Goal: Task Accomplishment & Management: Complete application form

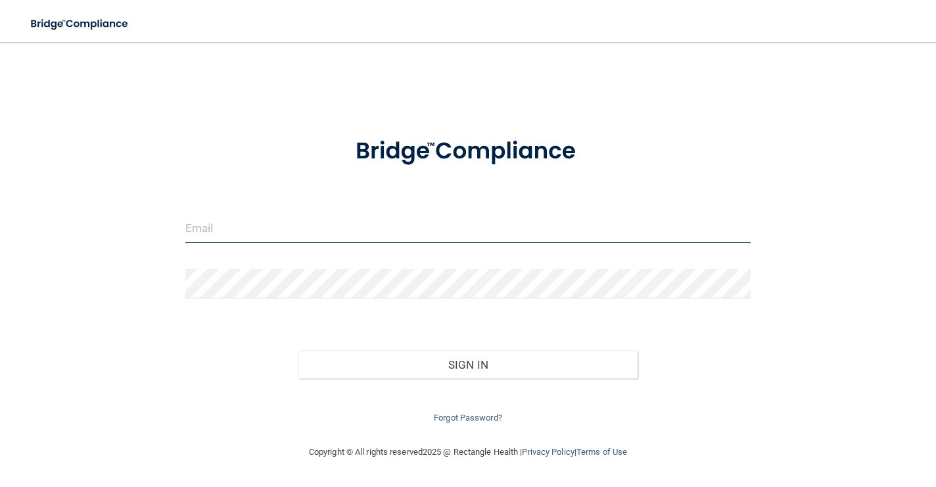
type input "[EMAIL_ADDRESS][DOMAIN_NAME]"
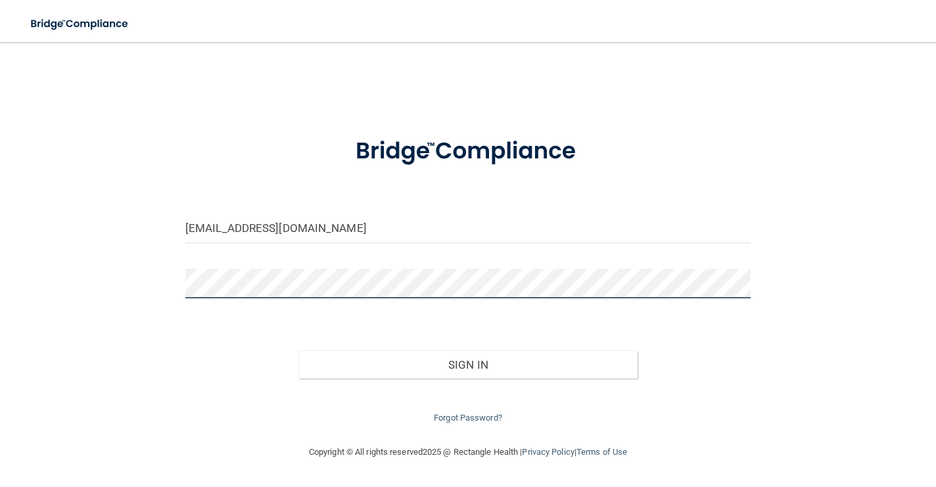
click at [468, 362] on button "Sign In" at bounding box center [468, 364] width 339 height 29
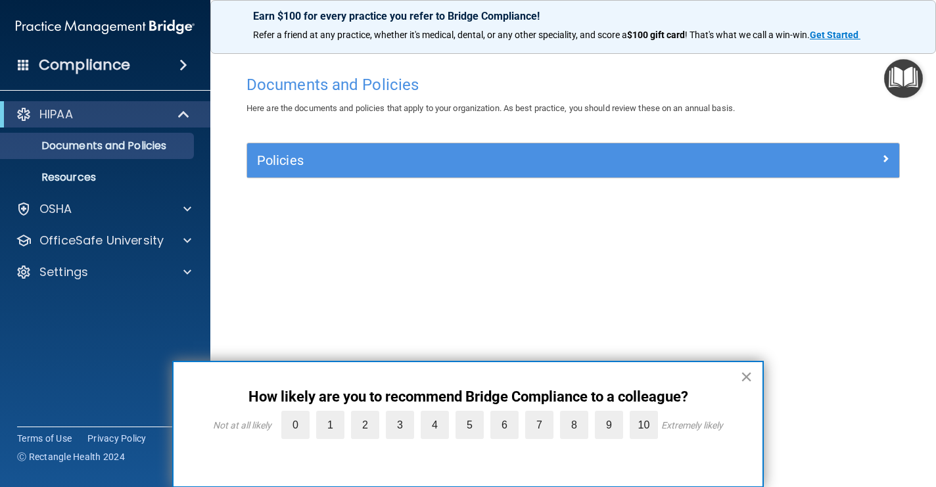
click at [747, 377] on button "×" at bounding box center [746, 376] width 12 height 21
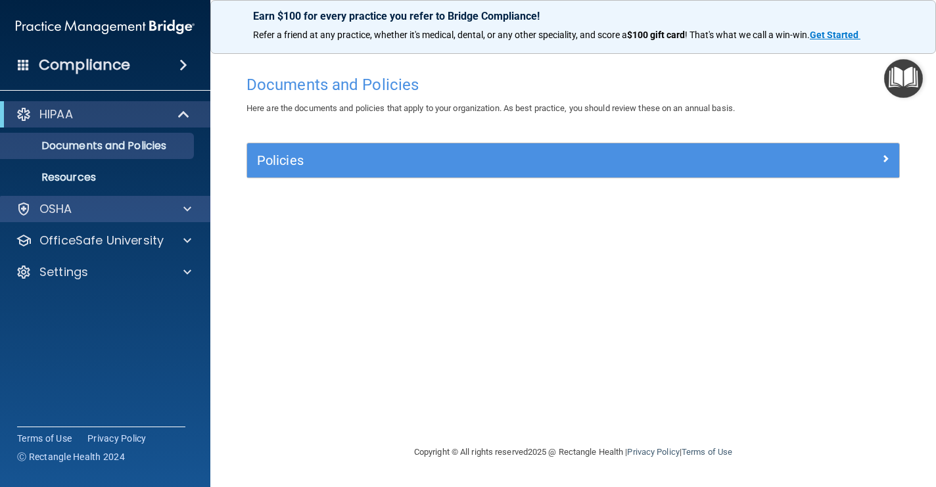
click at [93, 219] on div "OSHA" at bounding box center [105, 209] width 211 height 26
click at [134, 212] on div "OSHA" at bounding box center [87, 209] width 163 height 16
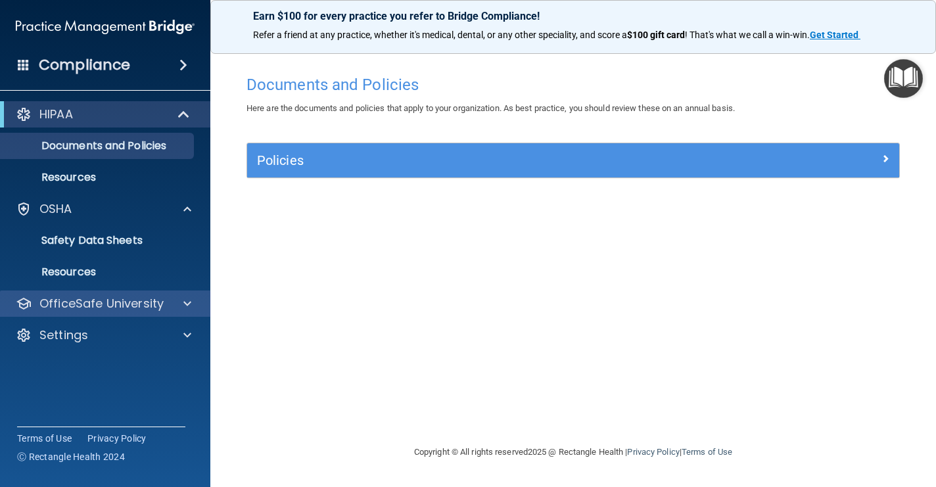
click at [178, 304] on div at bounding box center [185, 304] width 33 height 16
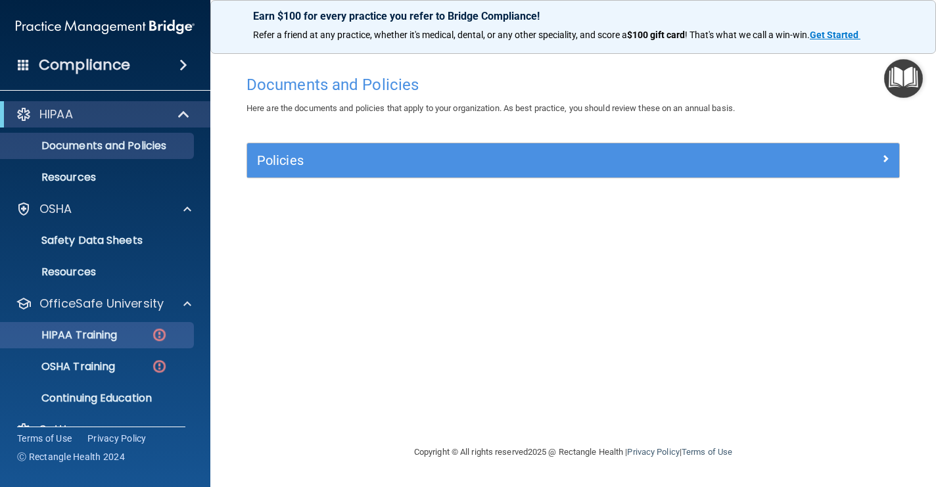
click at [137, 335] on div "HIPAA Training" at bounding box center [99, 335] width 180 height 13
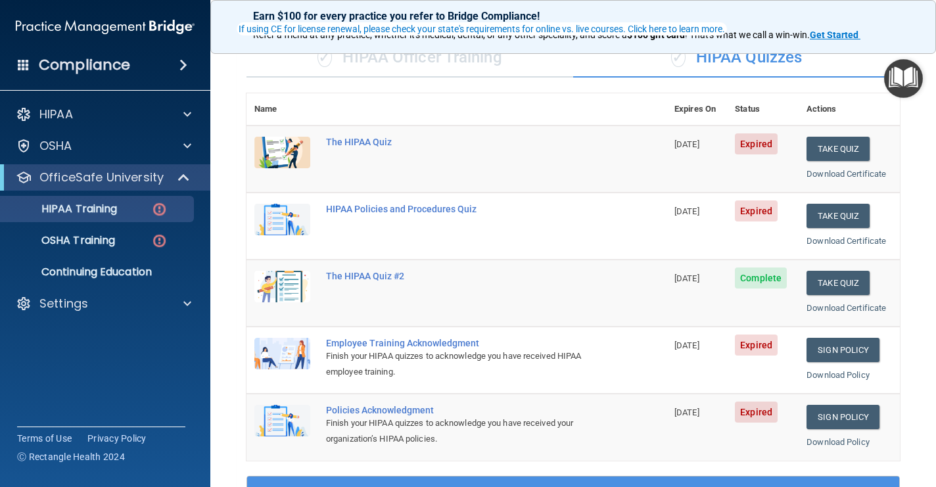
scroll to position [103, 0]
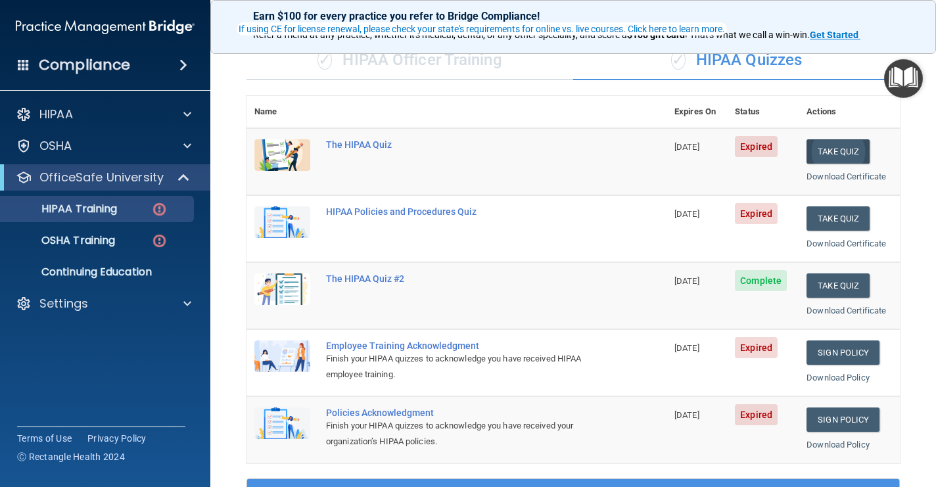
click at [837, 151] on button "Take Quiz" at bounding box center [838, 151] width 63 height 24
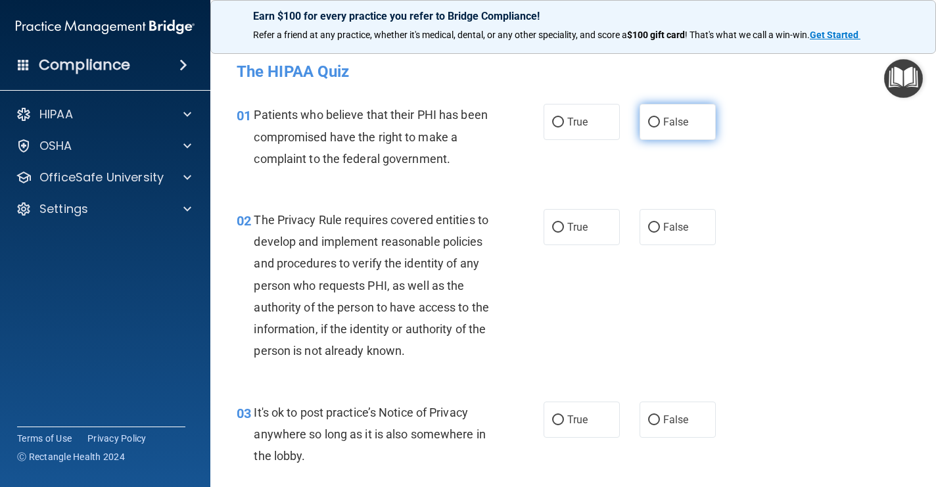
click at [654, 120] on input "False" at bounding box center [654, 123] width 12 height 10
radio input "true"
click at [655, 227] on input "False" at bounding box center [654, 228] width 12 height 10
radio input "true"
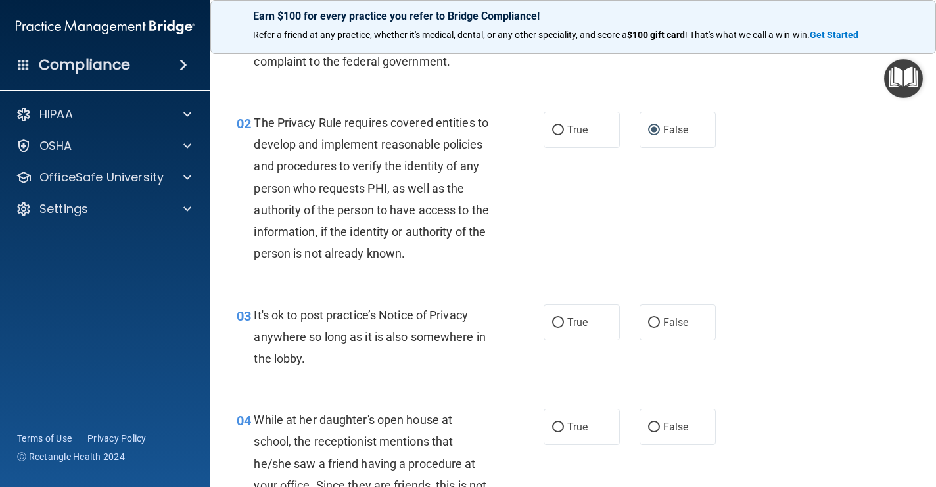
scroll to position [108, 0]
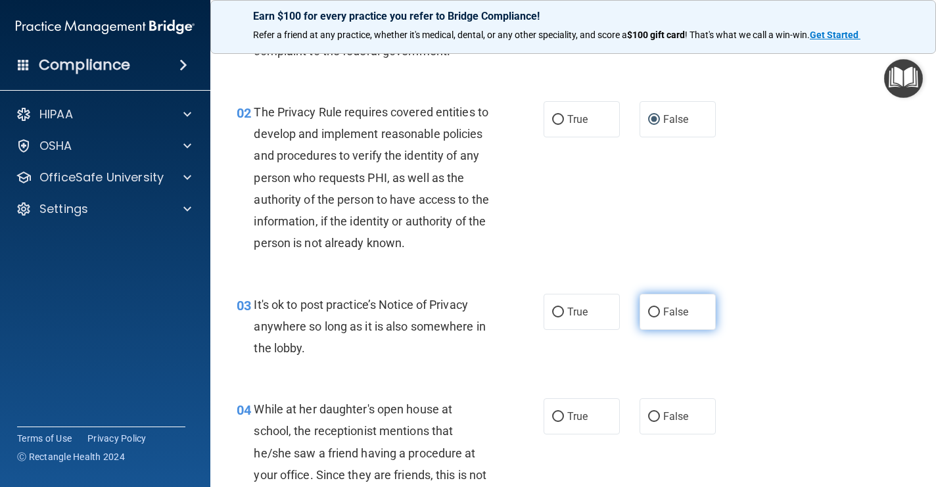
click at [657, 309] on input "False" at bounding box center [654, 313] width 12 height 10
radio input "true"
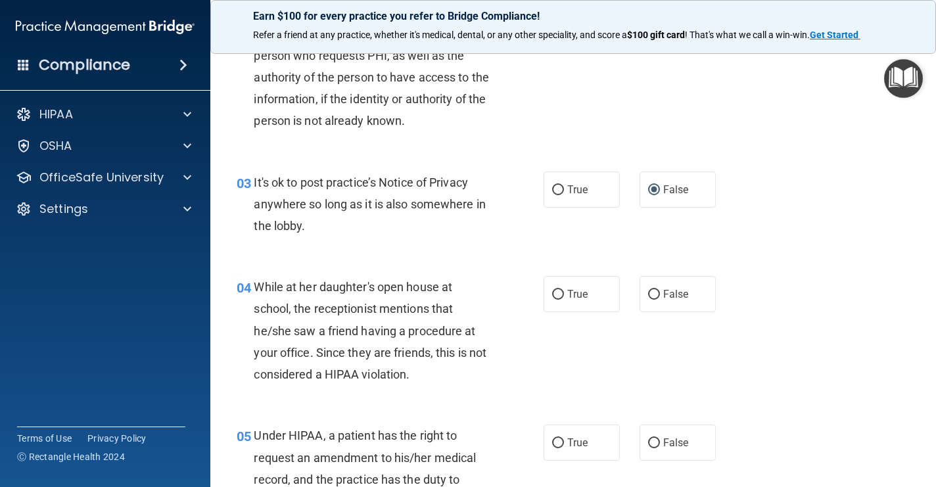
scroll to position [227, 0]
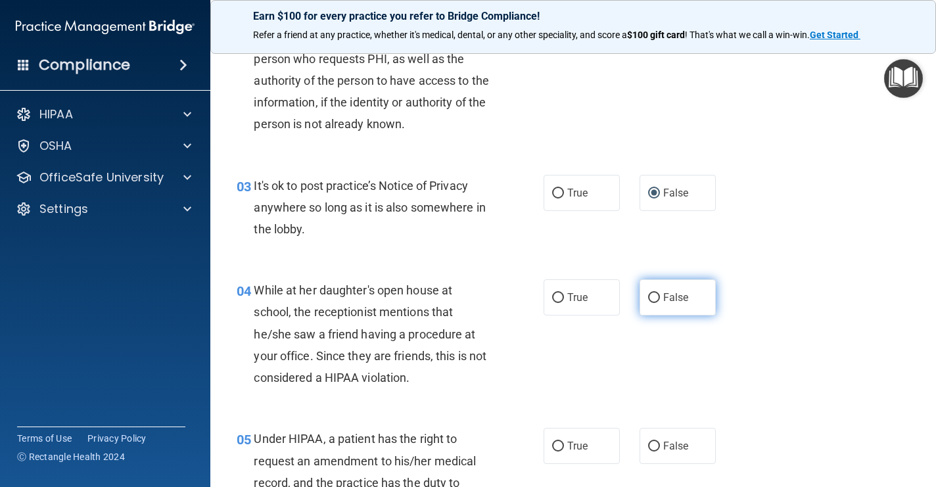
click at [650, 294] on input "False" at bounding box center [654, 298] width 12 height 10
radio input "true"
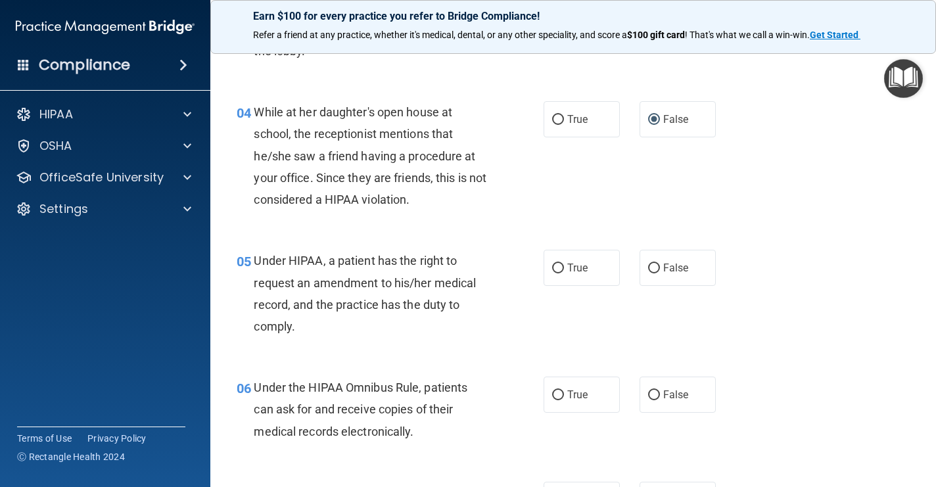
scroll to position [500, 0]
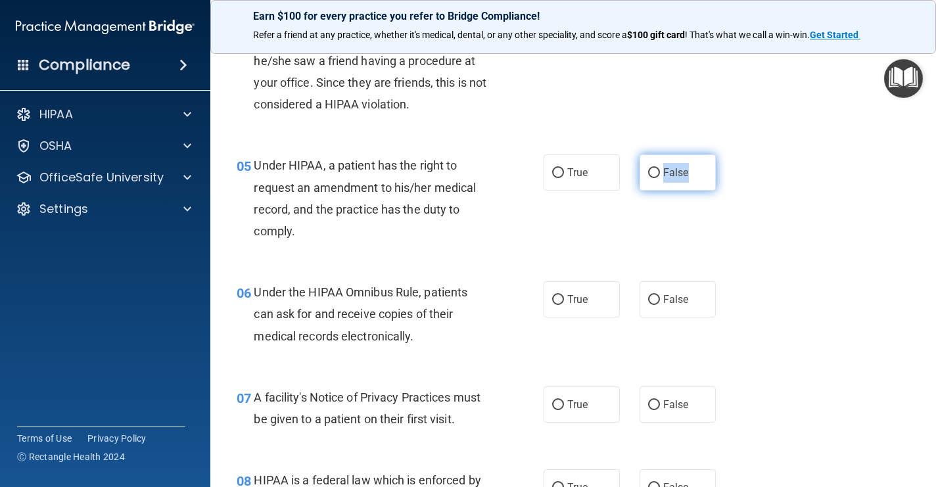
click at [658, 176] on label "False" at bounding box center [678, 173] width 76 height 36
click at [658, 176] on input "False" at bounding box center [654, 173] width 12 height 10
radio input "true"
click at [559, 296] on input "True" at bounding box center [558, 300] width 12 height 10
radio input "true"
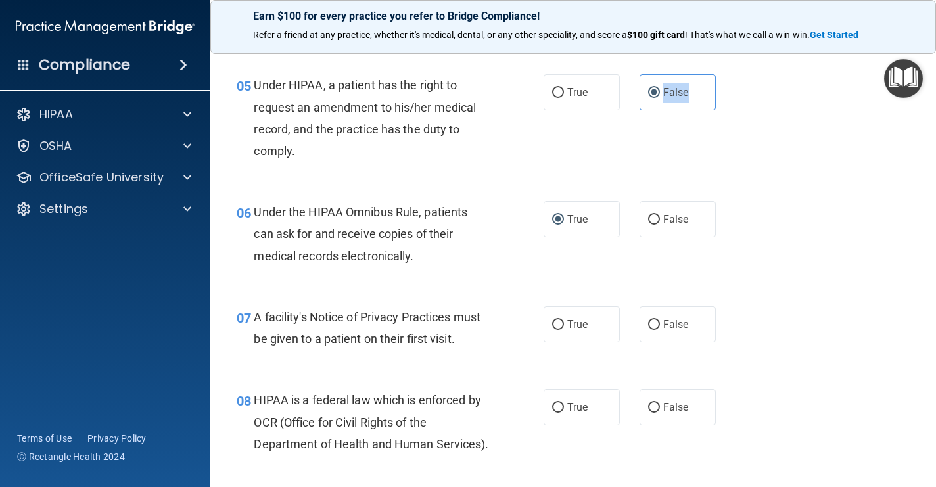
scroll to position [581, 0]
click at [564, 320] on input "True" at bounding box center [558, 325] width 12 height 10
radio input "true"
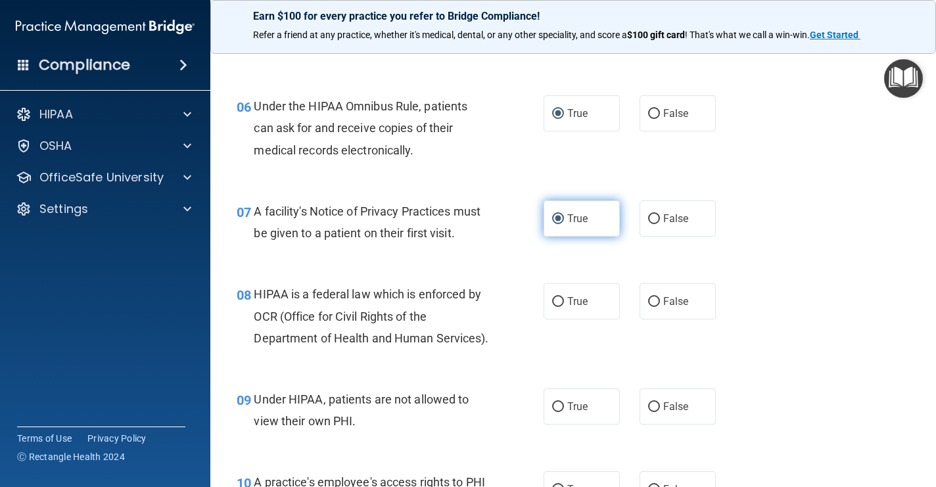
scroll to position [700, 0]
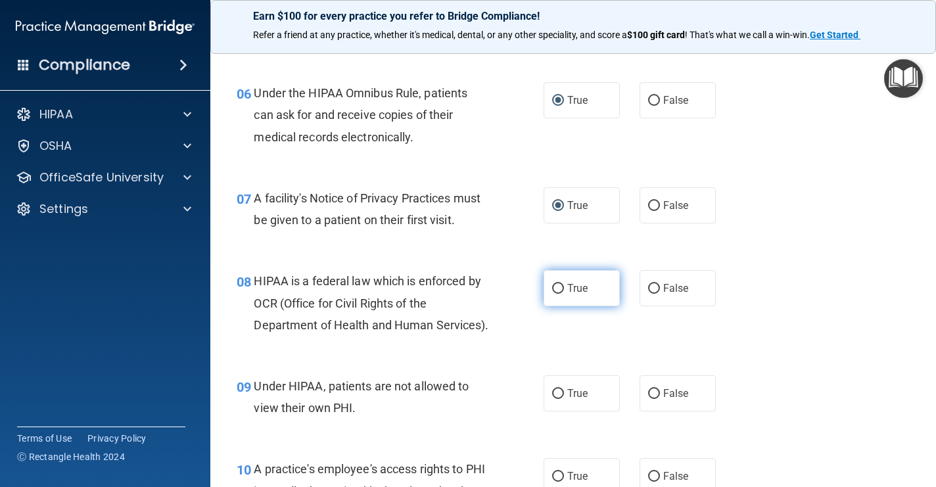
click at [560, 284] on input "True" at bounding box center [558, 289] width 12 height 10
radio input "true"
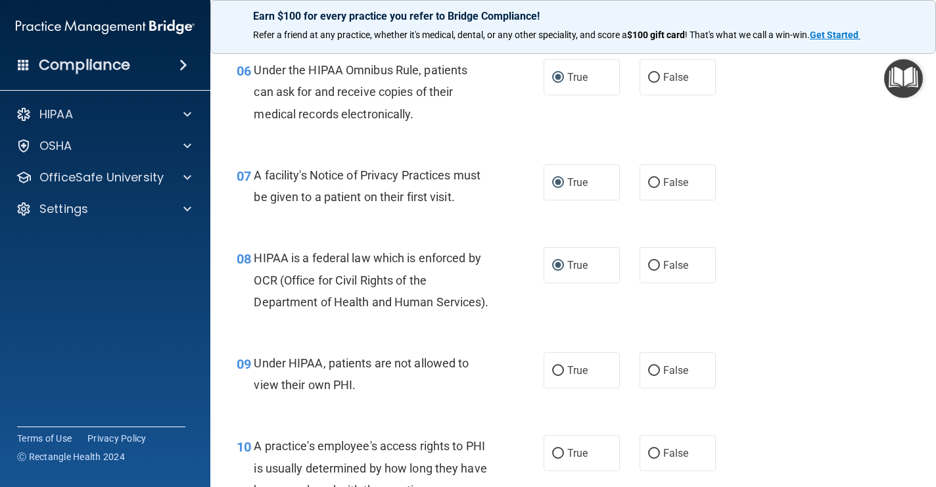
scroll to position [744, 0]
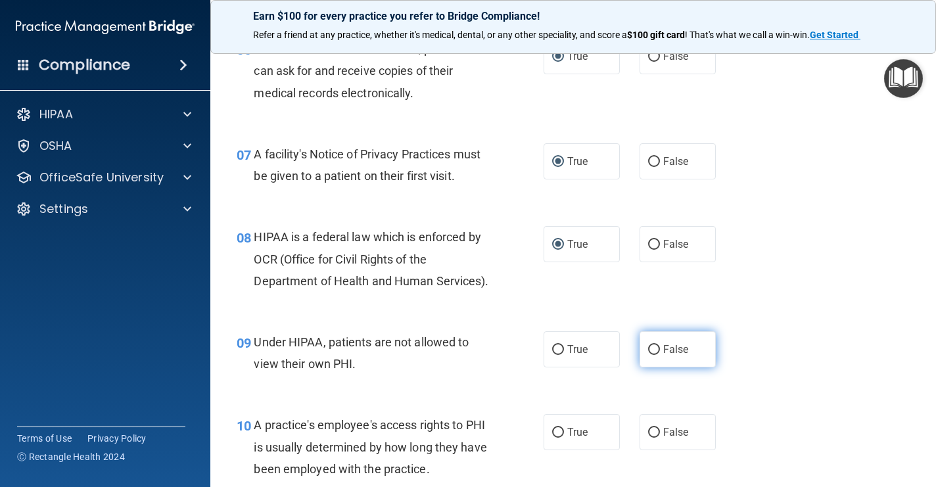
click at [656, 345] on input "False" at bounding box center [654, 350] width 12 height 10
radio input "true"
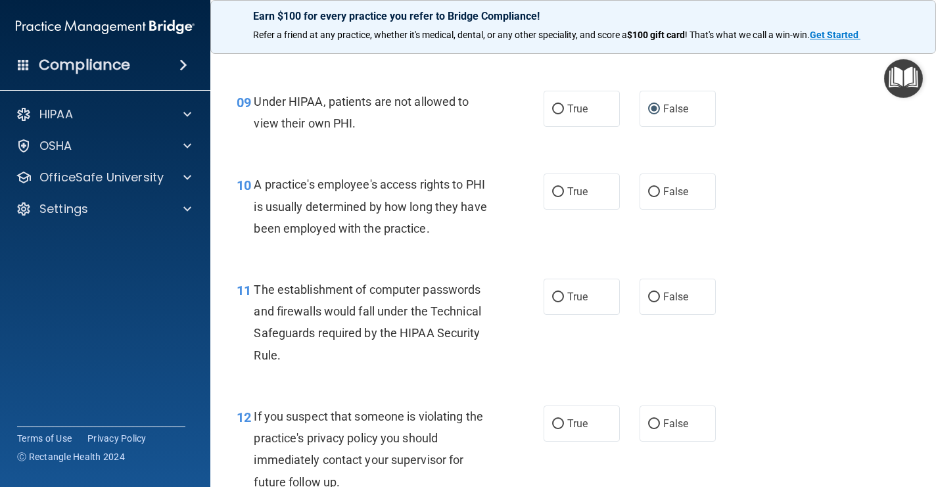
scroll to position [986, 0]
click at [652, 186] on input "False" at bounding box center [654, 191] width 12 height 10
radio input "true"
click at [558, 291] on input "True" at bounding box center [558, 296] width 12 height 10
radio input "true"
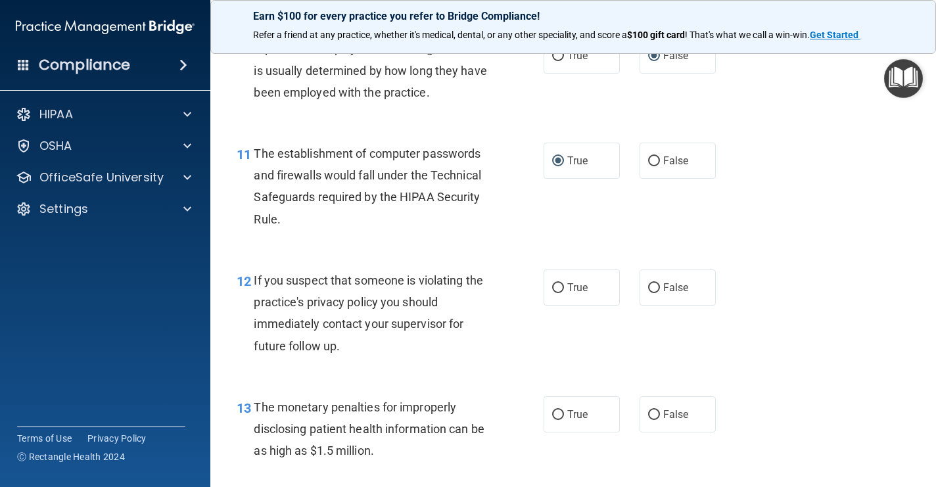
scroll to position [1126, 0]
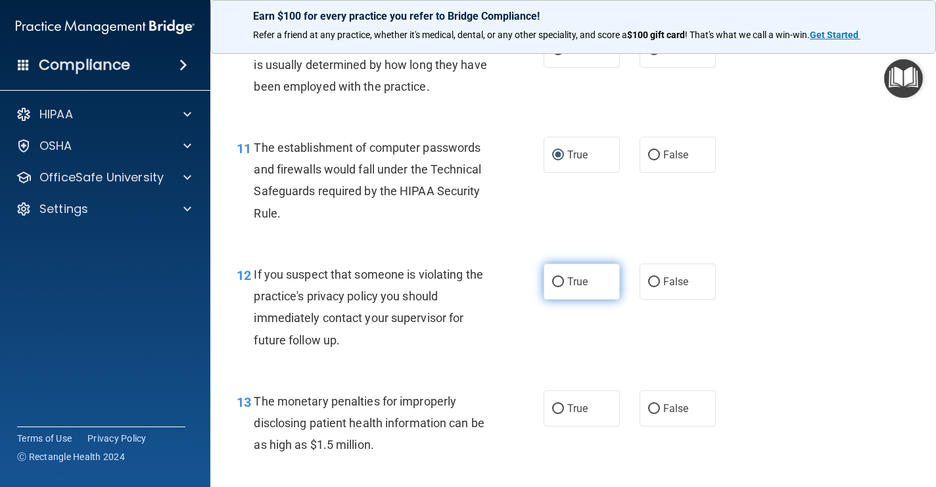
click at [563, 277] on input "True" at bounding box center [558, 282] width 12 height 10
radio input "true"
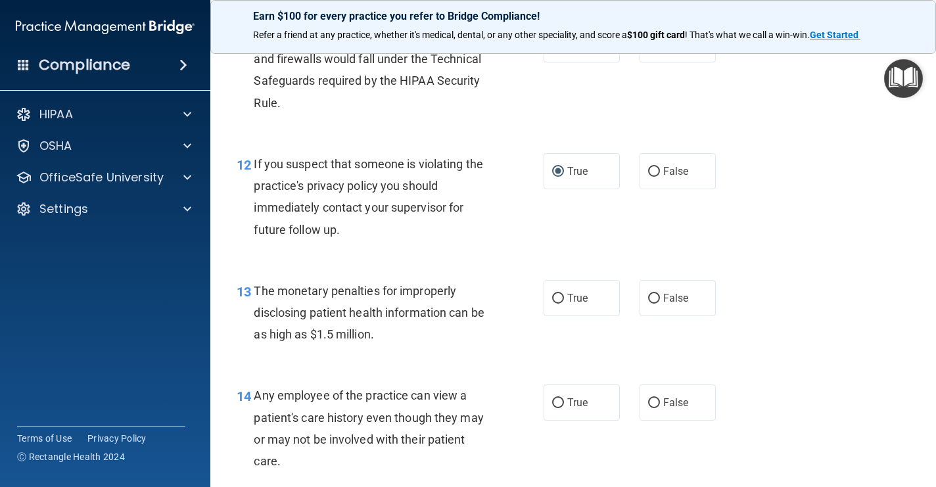
scroll to position [1246, 0]
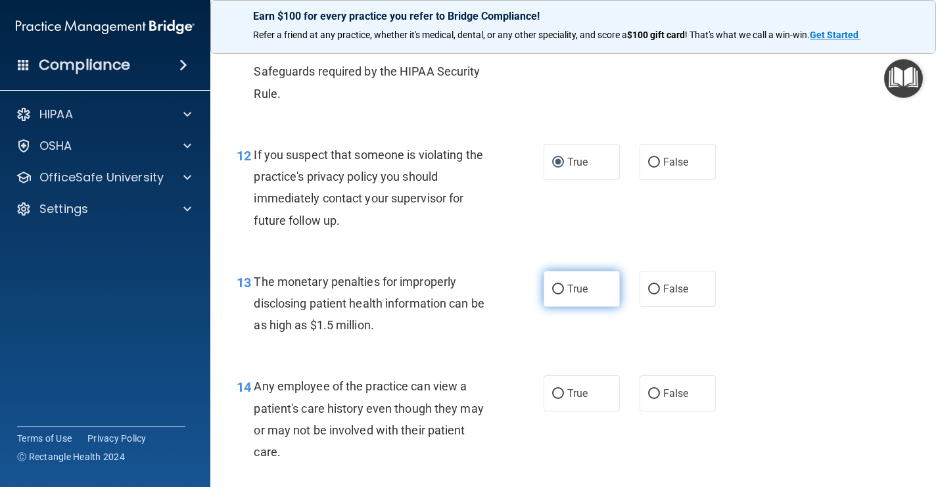
click at [558, 285] on input "True" at bounding box center [558, 290] width 12 height 10
radio input "true"
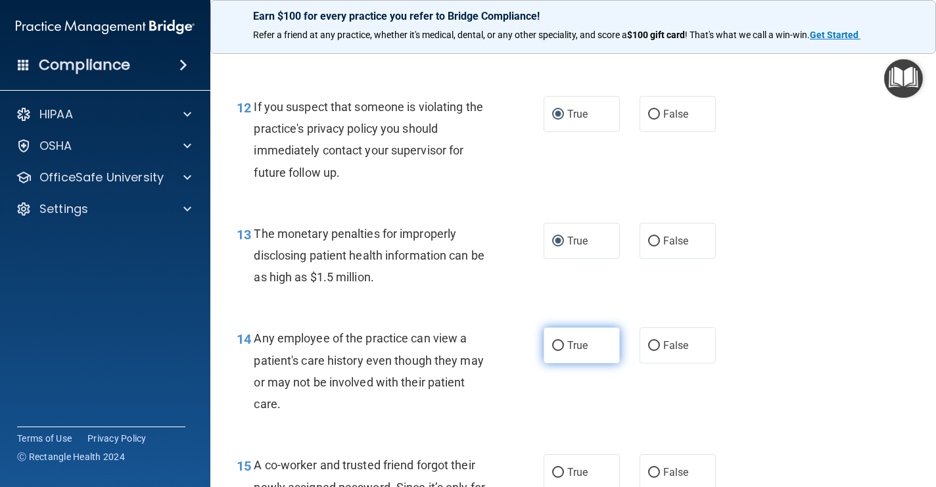
click at [558, 341] on input "True" at bounding box center [558, 346] width 12 height 10
radio input "true"
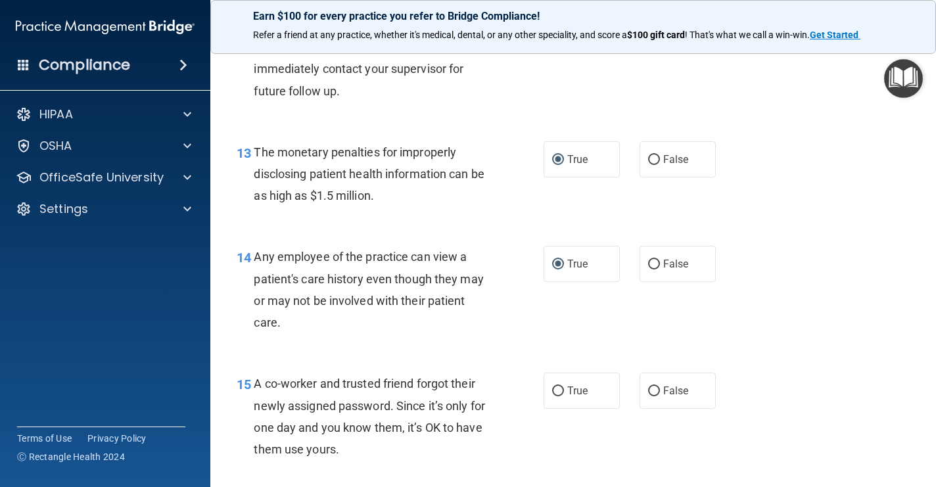
scroll to position [1437, 0]
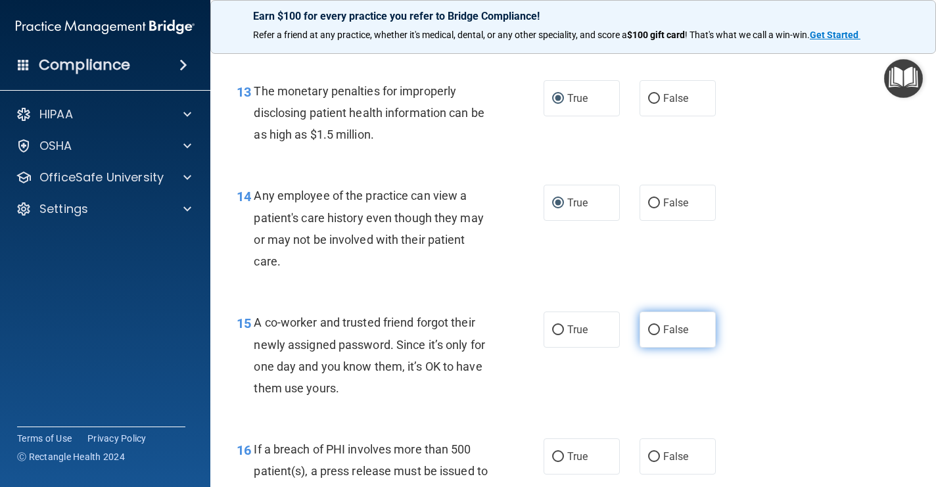
click at [654, 325] on input "False" at bounding box center [654, 330] width 12 height 10
radio input "true"
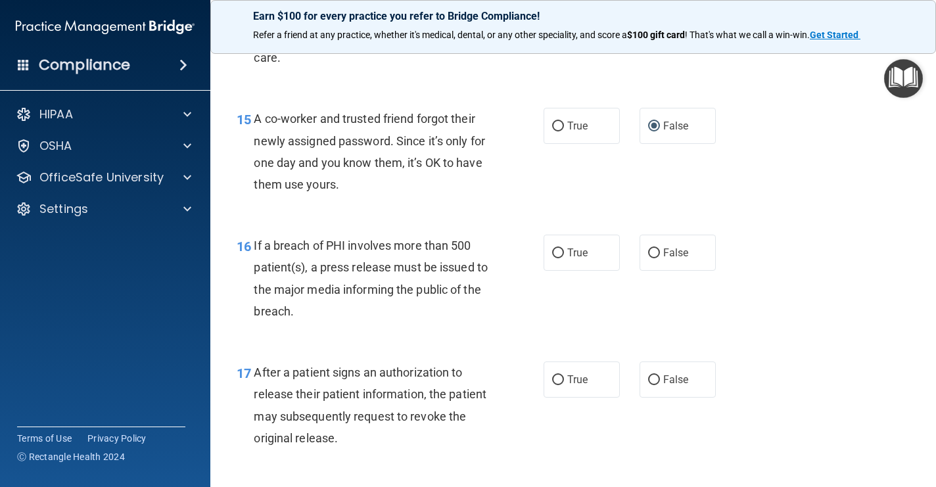
scroll to position [1641, 0]
